Goal: Obtain resource: Download file/media

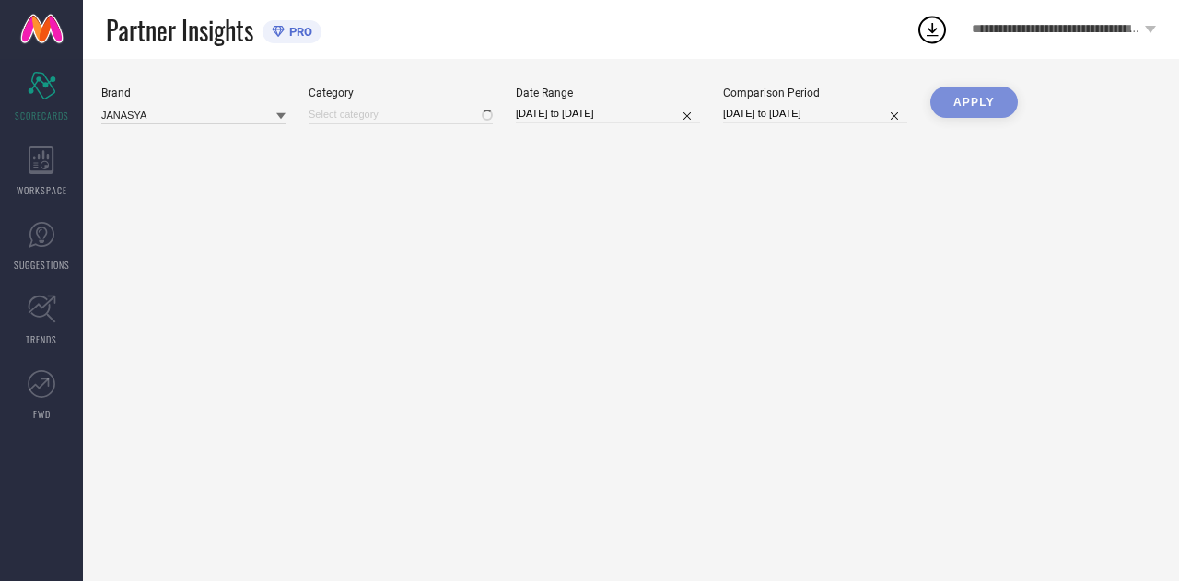
type input "All"
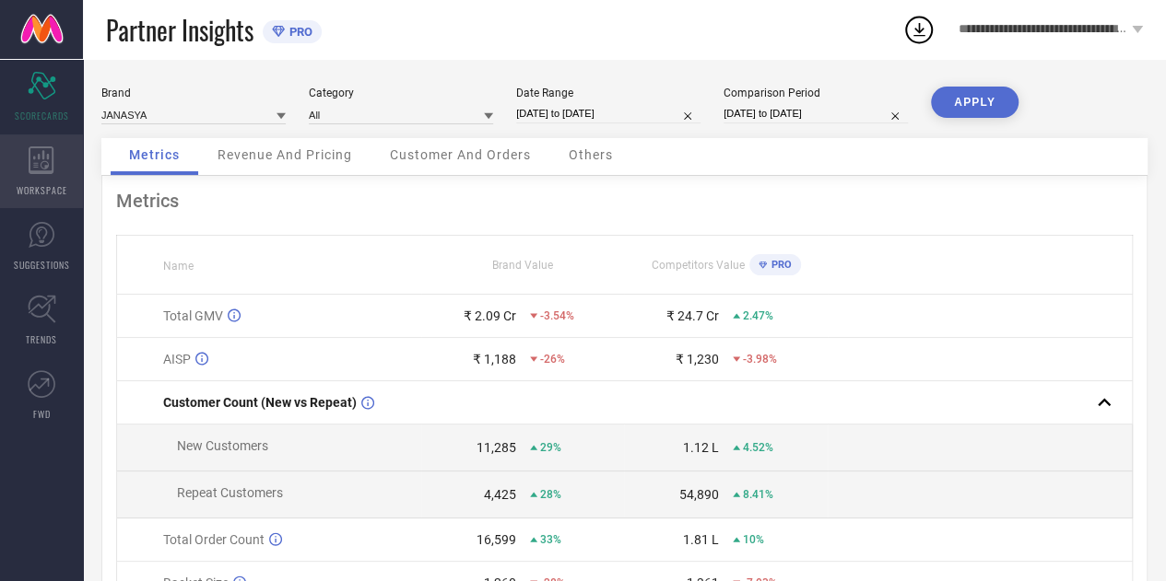
click at [36, 167] on icon at bounding box center [41, 161] width 25 height 28
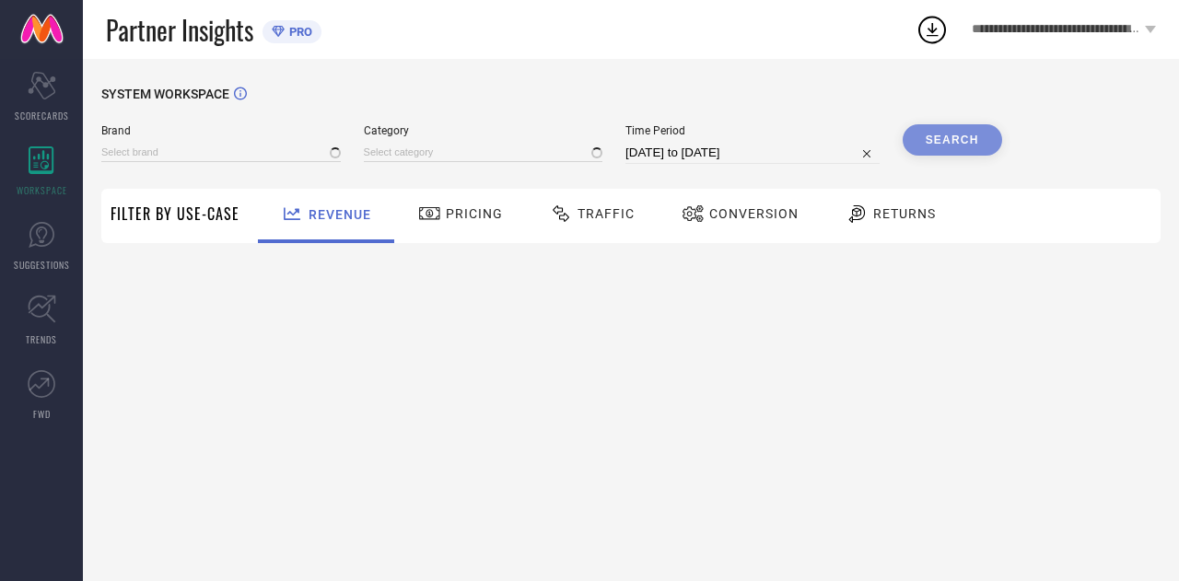
click at [623, 222] on div "Traffic" at bounding box center [592, 213] width 94 height 31
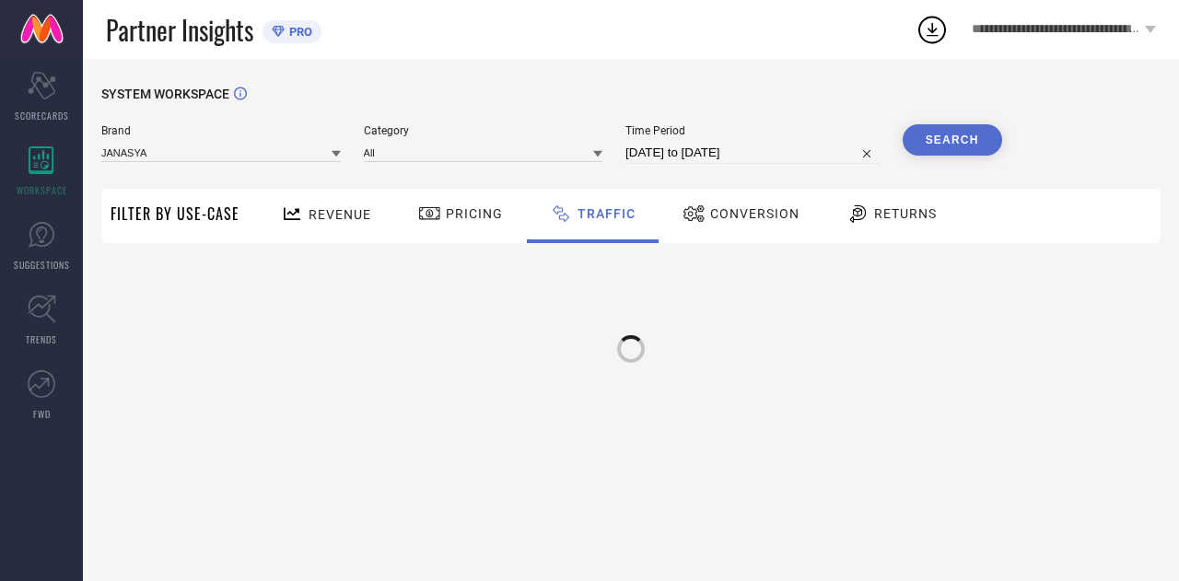
type input "JANASYA"
type input "All"
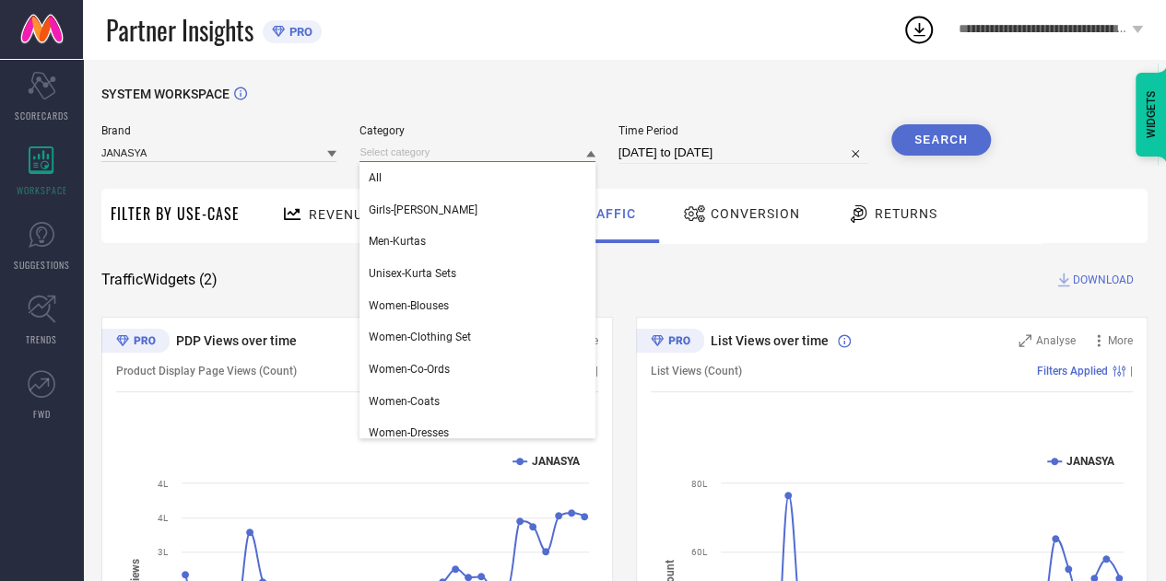
click at [412, 151] on input at bounding box center [476, 152] width 235 height 19
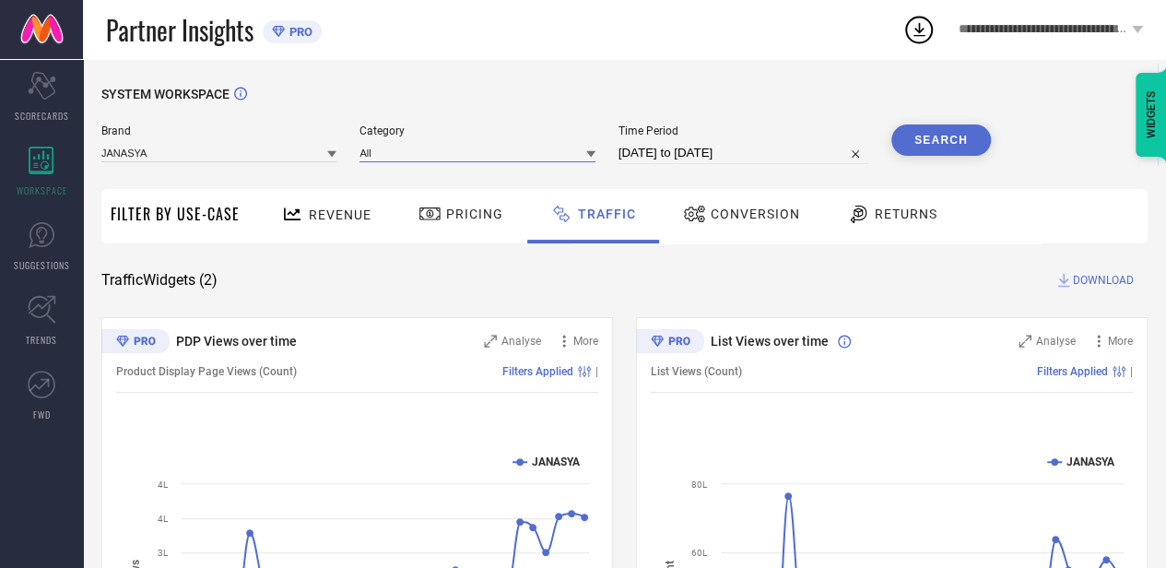
click at [654, 148] on input "16-08-2025 to 15-09-2025" at bounding box center [743, 153] width 250 height 22
select select "7"
select select "2025"
select select "8"
select select "2025"
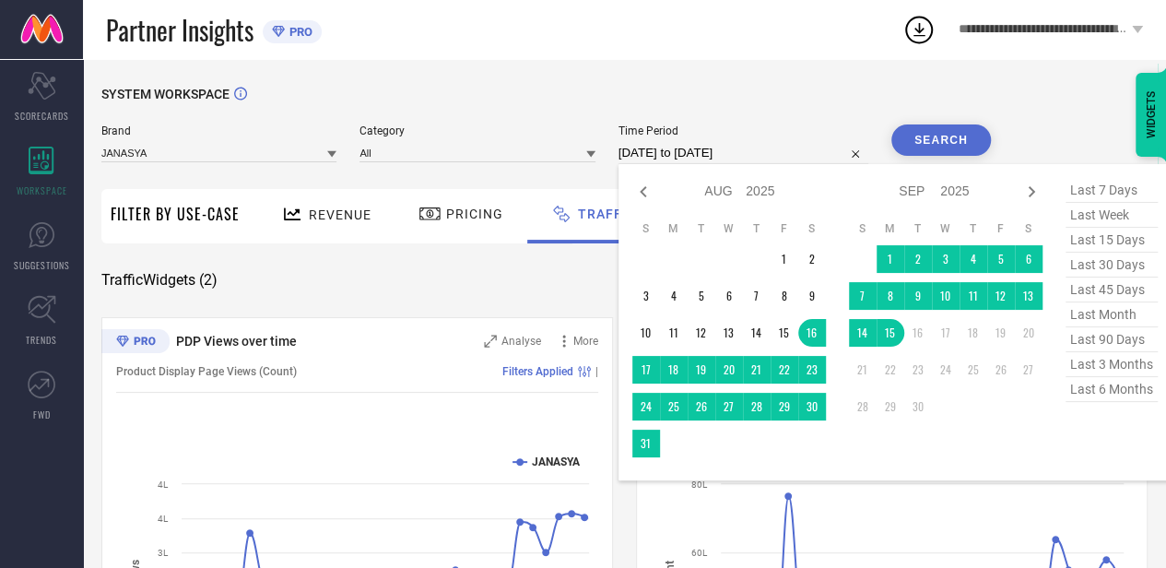
click at [1087, 342] on span "last 90 days" at bounding box center [1111, 339] width 92 height 25
type input "18-06-2025 to 15-09-2025"
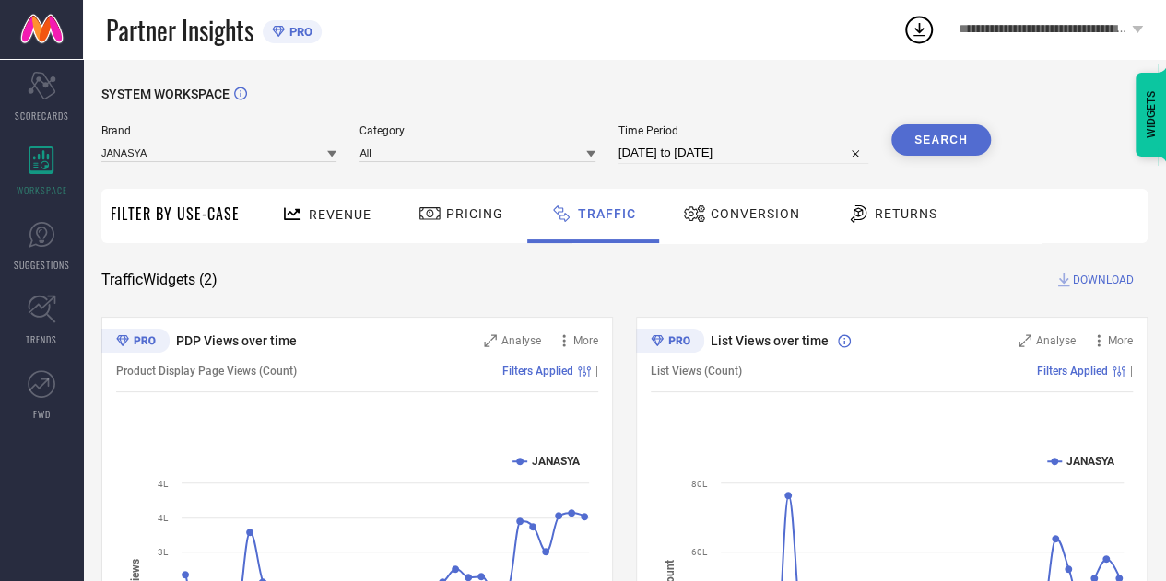
click at [972, 154] on button "Search" at bounding box center [941, 139] width 100 height 31
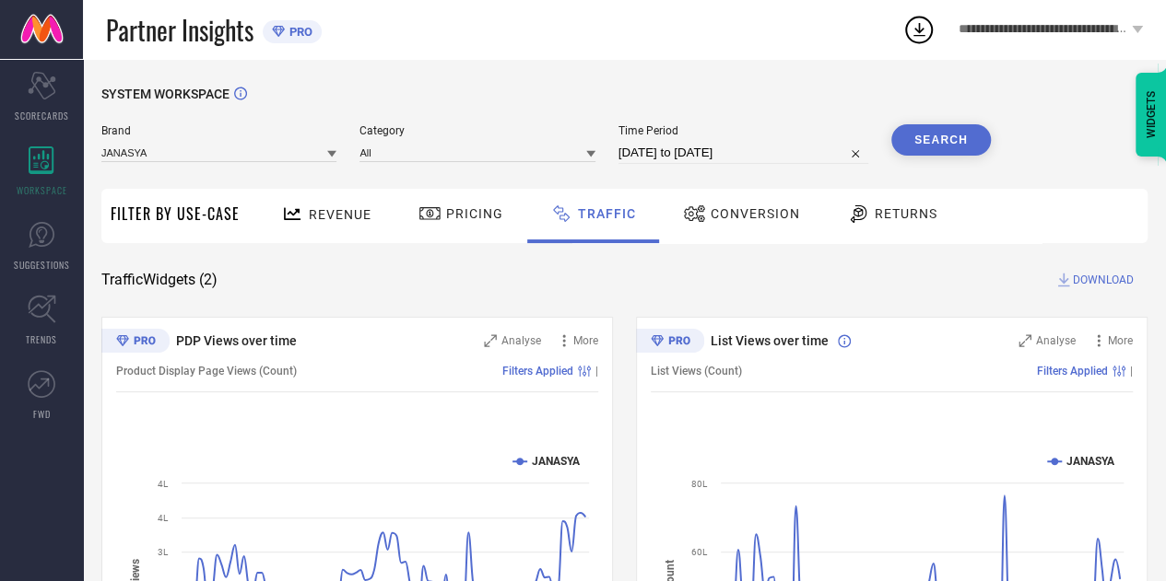
click at [1108, 277] on span "DOWNLOAD" at bounding box center [1102, 280] width 61 height 18
click at [914, 21] on icon at bounding box center [918, 29] width 33 height 33
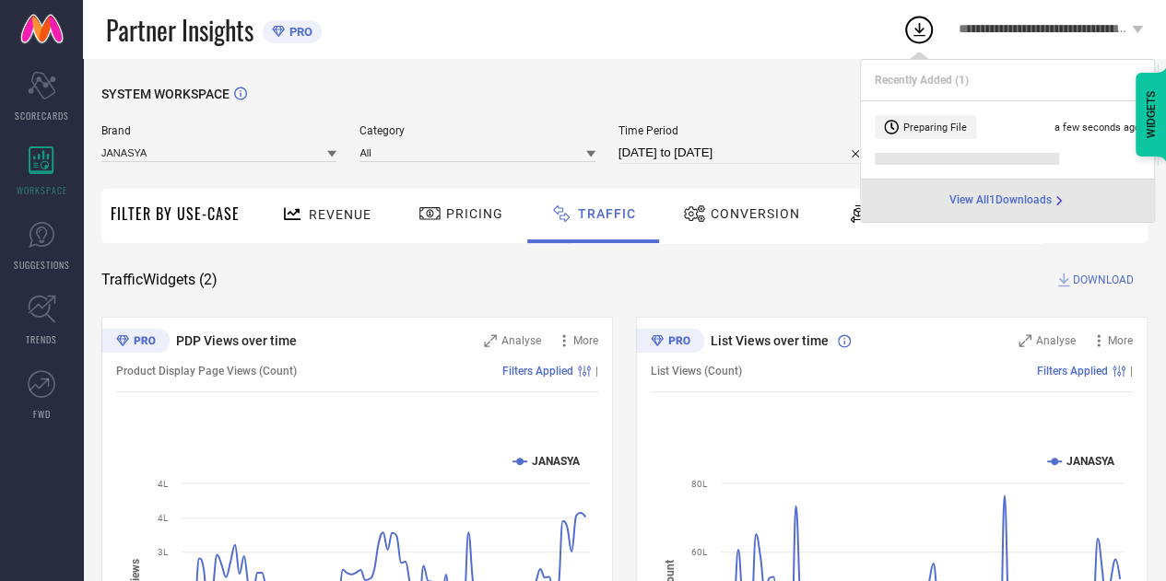
click at [914, 21] on icon at bounding box center [918, 29] width 33 height 33
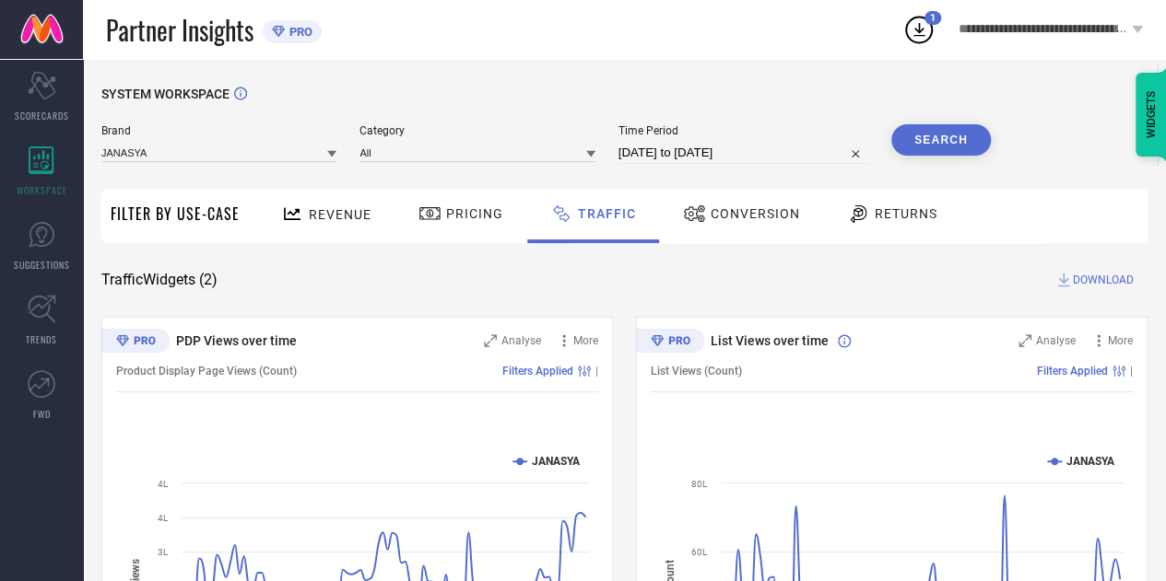
click at [914, 21] on icon at bounding box center [918, 29] width 33 height 33
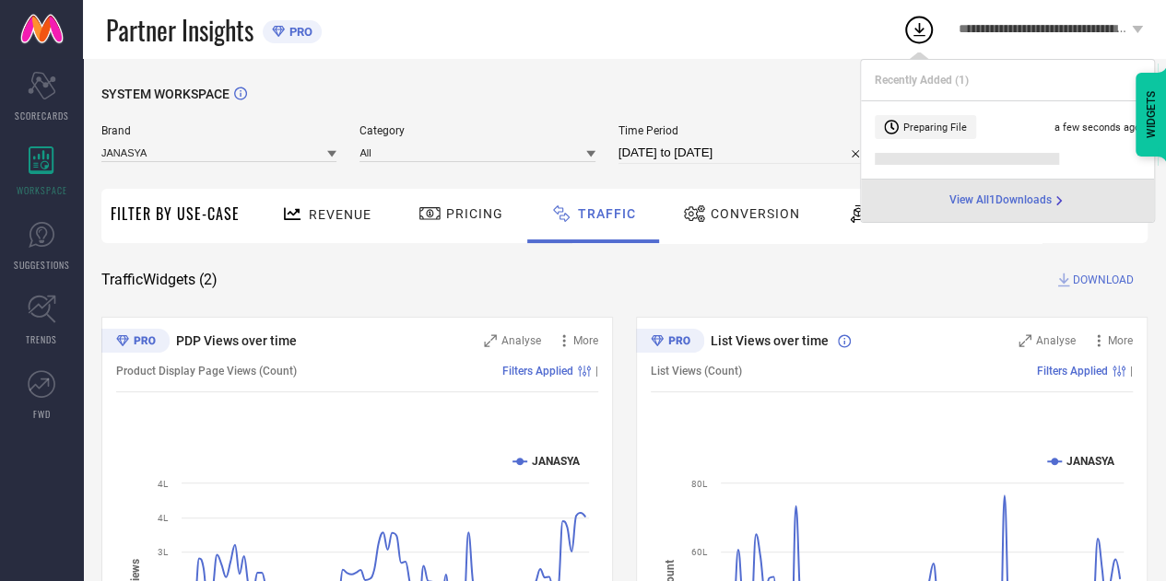
click at [914, 21] on icon at bounding box center [918, 29] width 33 height 33
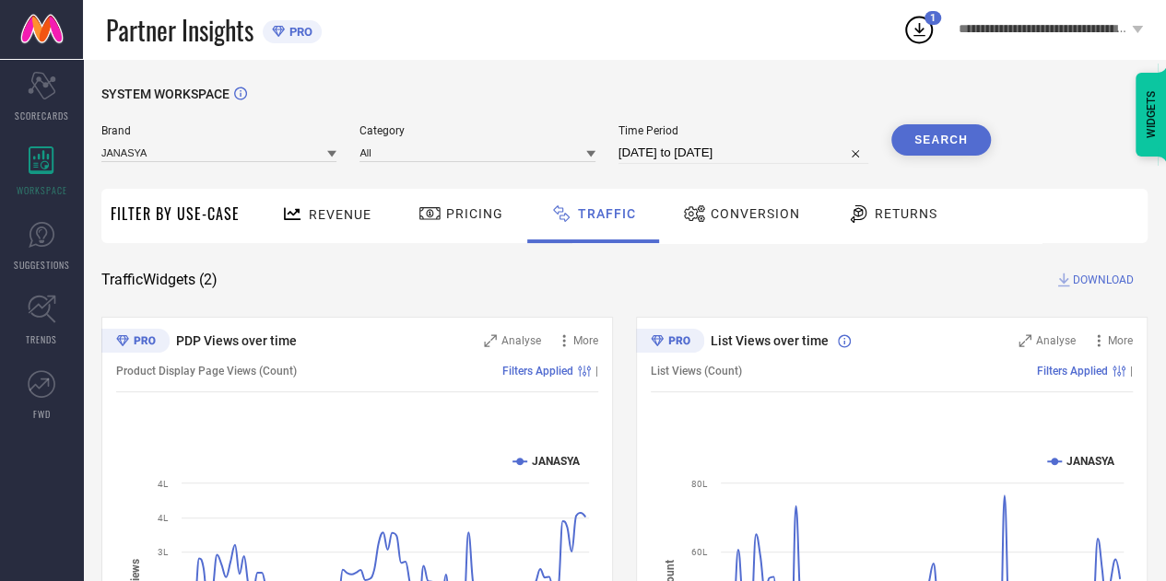
click at [914, 21] on icon at bounding box center [918, 29] width 33 height 33
click at [718, 300] on div "SYSTEM WORKSPACE Brand JANASYA Category All Time Period 18-06-2025 to 15-09-202…" at bounding box center [624, 432] width 1046 height 691
click at [914, 42] on circle at bounding box center [919, 31] width 26 height 26
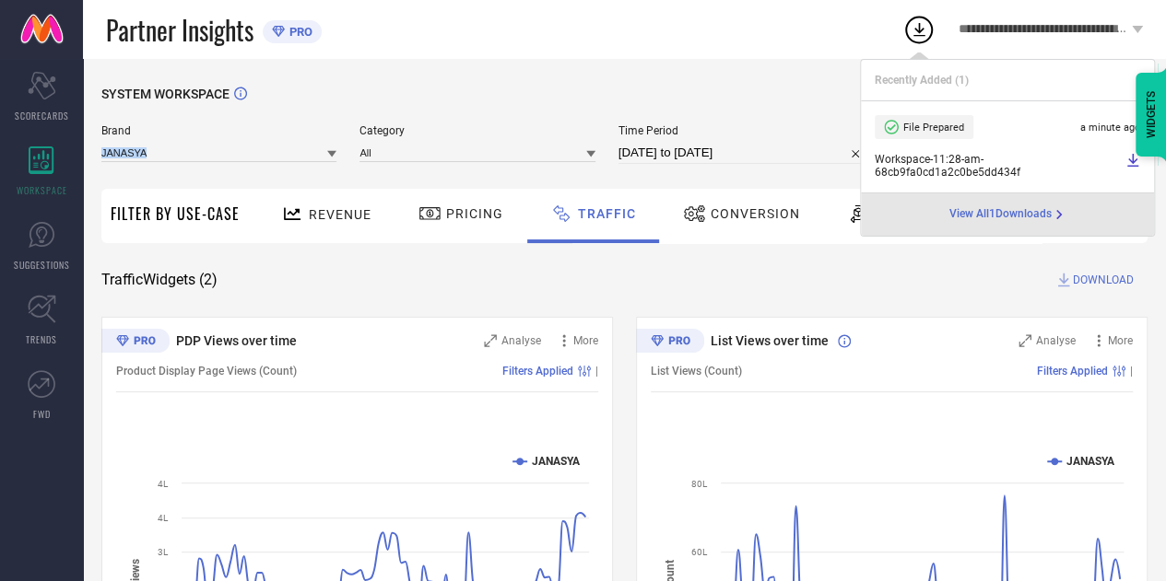
drag, startPoint x: 197, startPoint y: 126, endPoint x: 195, endPoint y: 161, distance: 35.1
click at [194, 165] on div "Brand JANASYA Category All Time Period 18-06-2025 to 15-09-2025 Search" at bounding box center [545, 151] width 889 height 55
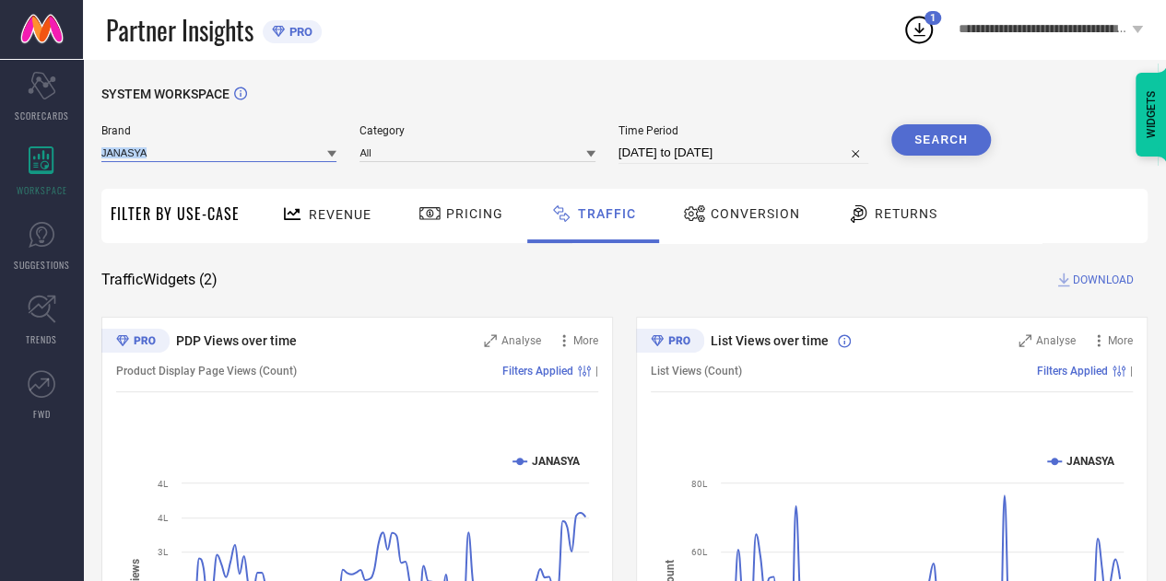
click at [199, 147] on input at bounding box center [218, 152] width 235 height 19
click at [363, 106] on div "SYSTEM WORKSPACE" at bounding box center [624, 106] width 1046 height 38
click at [325, 150] on input at bounding box center [218, 152] width 235 height 19
click at [344, 108] on div "SYSTEM WORKSPACE" at bounding box center [624, 106] width 1046 height 38
